Goal: Task Accomplishment & Management: Manage account settings

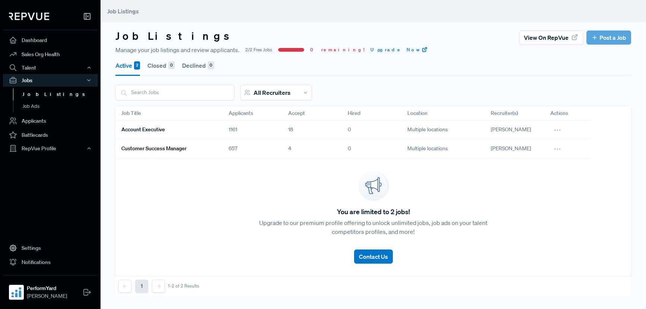
click at [181, 128] on link "Account Executive" at bounding box center [165, 130] width 89 height 13
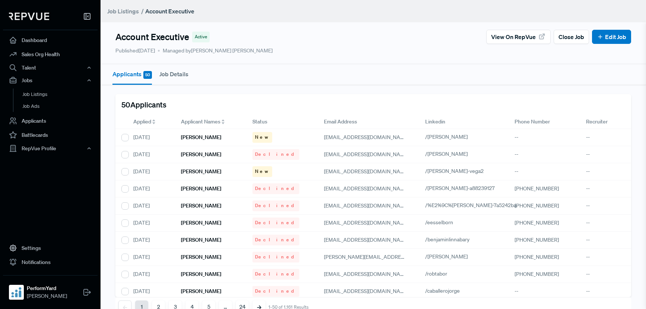
click at [149, 121] on span "Applied" at bounding box center [142, 122] width 18 height 8
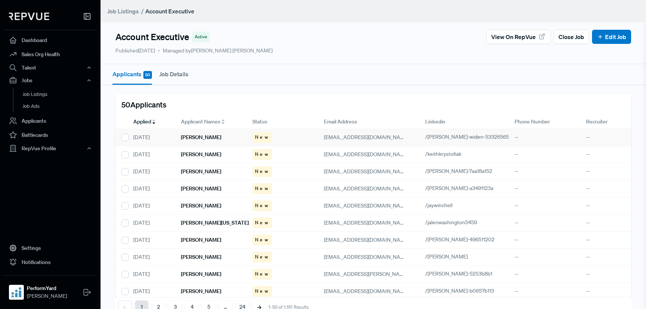
click at [206, 141] on div "[PERSON_NAME]" at bounding box center [210, 137] width 71 height 17
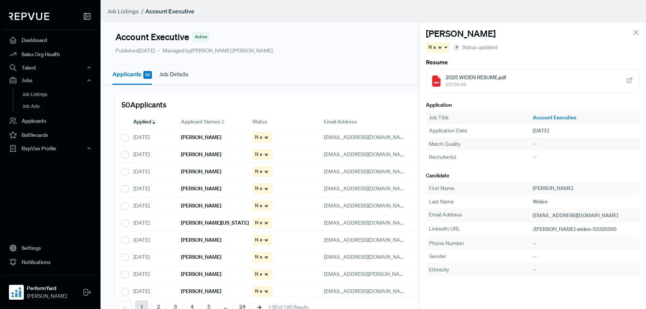
click at [559, 237] on article "Candidate First Name [PERSON_NAME] Last Name Widen Email Address [EMAIL_ADDRESS…" at bounding box center [533, 225] width 214 height 104
click at [554, 229] on span "/[PERSON_NAME]-widen-53326565" at bounding box center [575, 229] width 84 height 7
click at [213, 153] on h6 "[PERSON_NAME]" at bounding box center [201, 155] width 40 height 6
click at [548, 228] on span "/keithkrystofiak" at bounding box center [551, 229] width 37 height 7
click at [206, 171] on h6 "[PERSON_NAME]" at bounding box center [201, 172] width 40 height 6
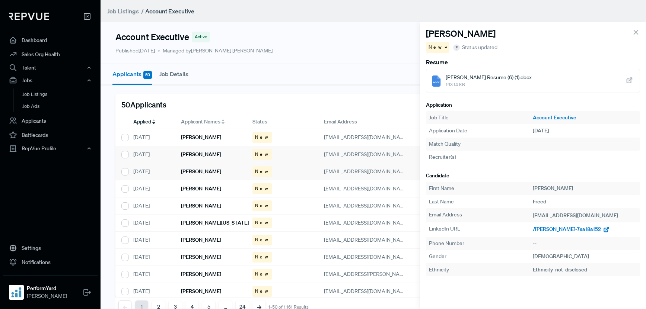
click at [561, 229] on span "/[PERSON_NAME]-7aa18a152" at bounding box center [567, 229] width 68 height 7
